Goal: Information Seeking & Learning: Learn about a topic

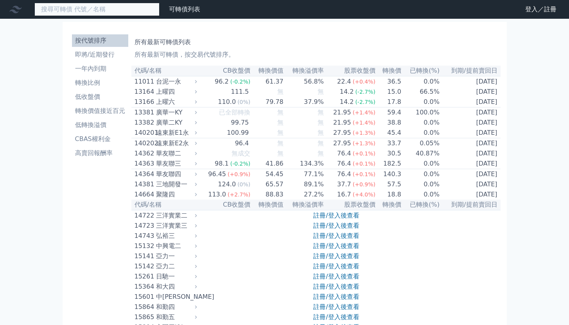
click at [112, 11] on input at bounding box center [96, 9] width 125 height 13
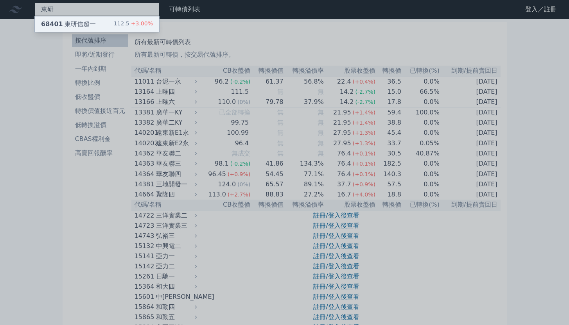
type input "東研"
click at [119, 24] on div "112.5 +3.00%" at bounding box center [133, 24] width 39 height 9
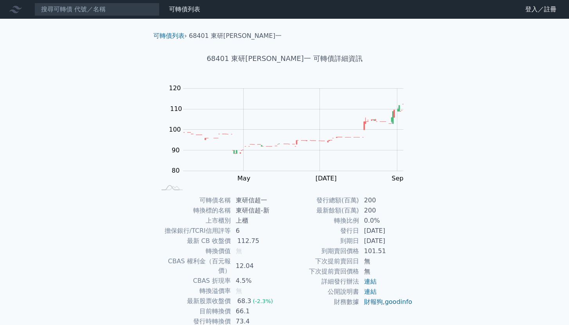
drag, startPoint x: 372, startPoint y: 230, endPoint x: 400, endPoint y: 241, distance: 29.9
click at [400, 241] on tbody "發行總額(百萬) 200 最新餘額(百萬) 200 轉換比例 0.0% 發行日 [DATE] 到期日 [DATE] 到期賣回價格 101.51 下次提前賣回日…" at bounding box center [349, 252] width 128 height 112
click at [400, 241] on td "[DATE]" at bounding box center [387, 241] width 54 height 10
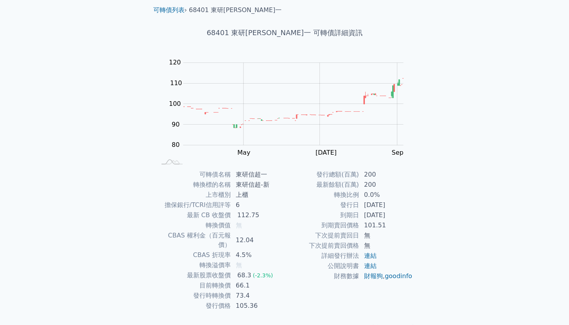
scroll to position [37, 0]
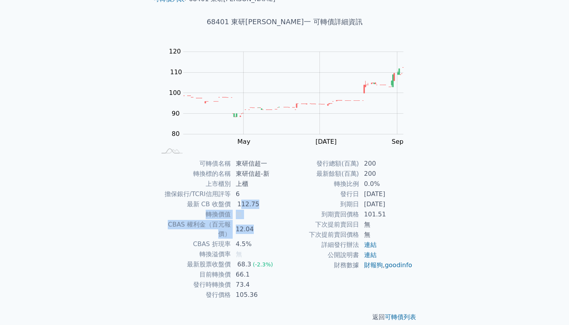
drag, startPoint x: 244, startPoint y: 210, endPoint x: 269, endPoint y: 226, distance: 29.3
click at [269, 226] on tbody "可轉債名稱 東研[PERSON_NAME]一 轉換標的名稱 東研[PERSON_NAME]-新 上市櫃別 上櫃 擔保銀行/TCRI信用評等 6 最新 CB 收…" at bounding box center [220, 230] width 128 height 142
click at [269, 226] on td "12.04" at bounding box center [258, 230] width 54 height 20
click at [370, 253] on link "連結" at bounding box center [370, 255] width 13 height 7
